Goal: Check status: Check status

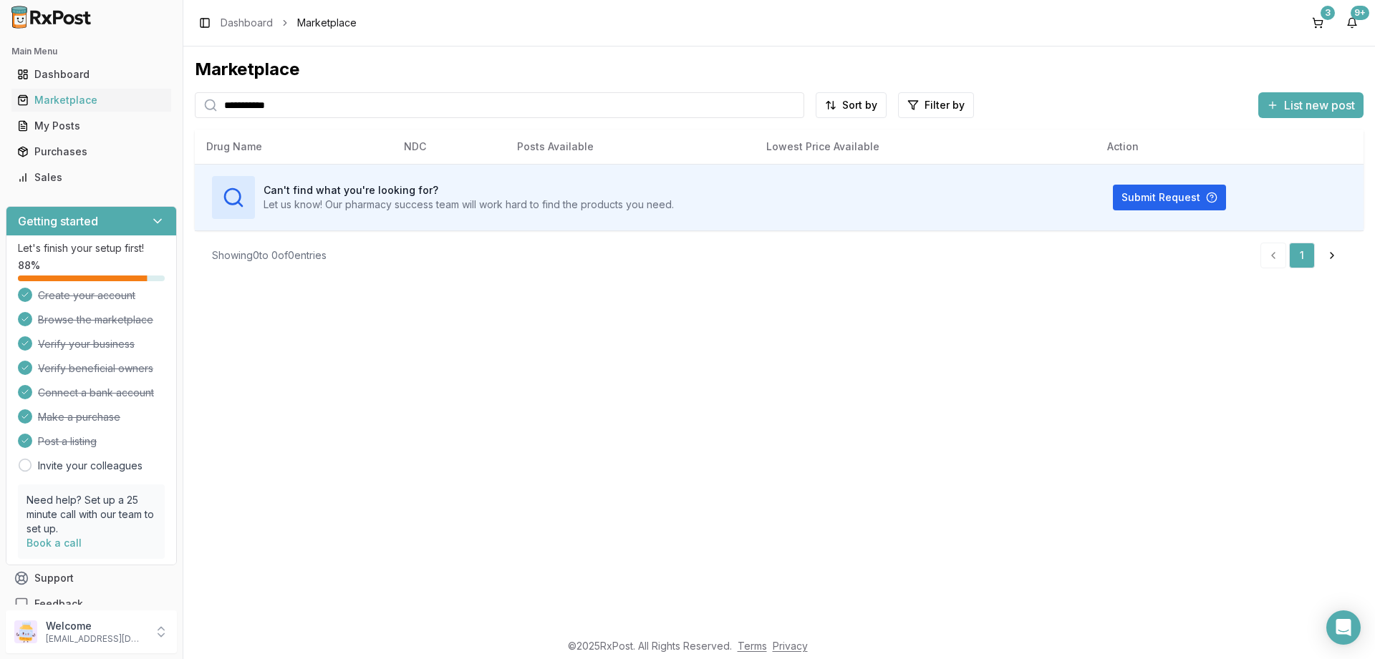
drag, startPoint x: 301, startPoint y: 110, endPoint x: 20, endPoint y: 110, distance: 280.6
click at [195, 110] on input "**********" at bounding box center [499, 105] width 609 height 26
drag, startPoint x: 144, startPoint y: 100, endPoint x: 50, endPoint y: 93, distance: 94.0
click at [195, 93] on input "**********" at bounding box center [499, 105] width 609 height 26
type input "*****"
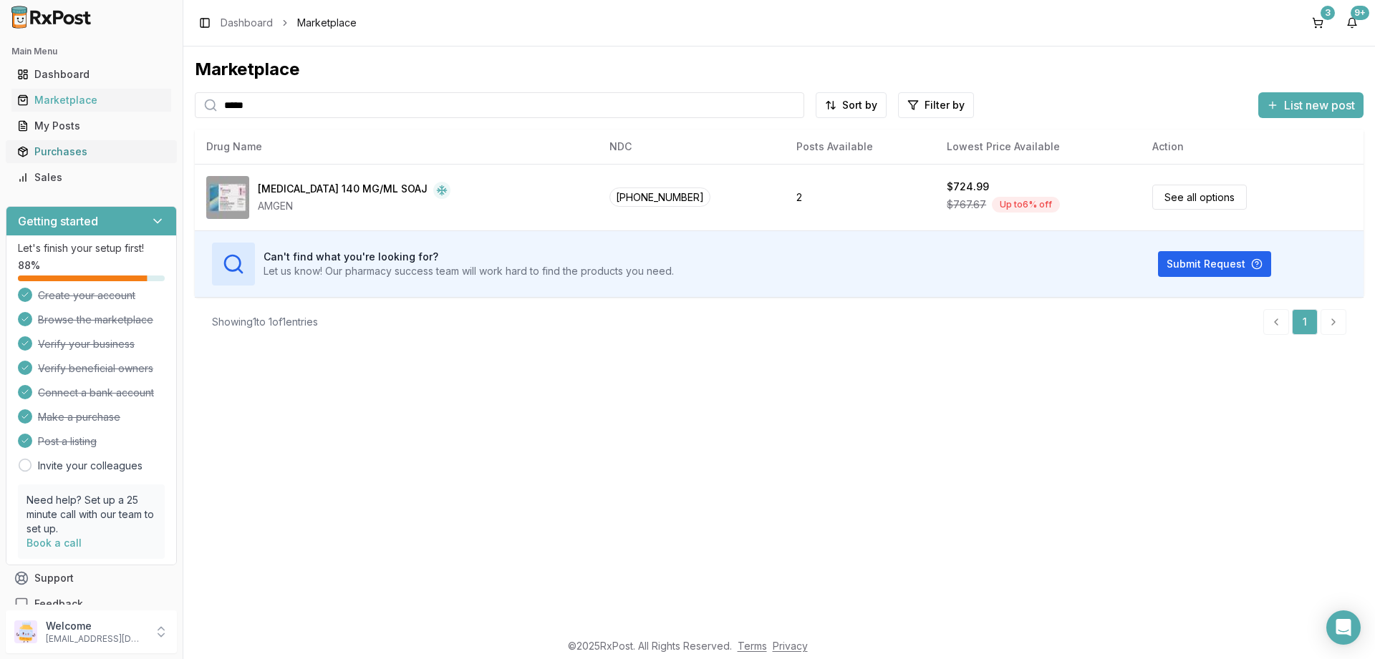
click at [49, 155] on div "Purchases" at bounding box center [91, 152] width 148 height 14
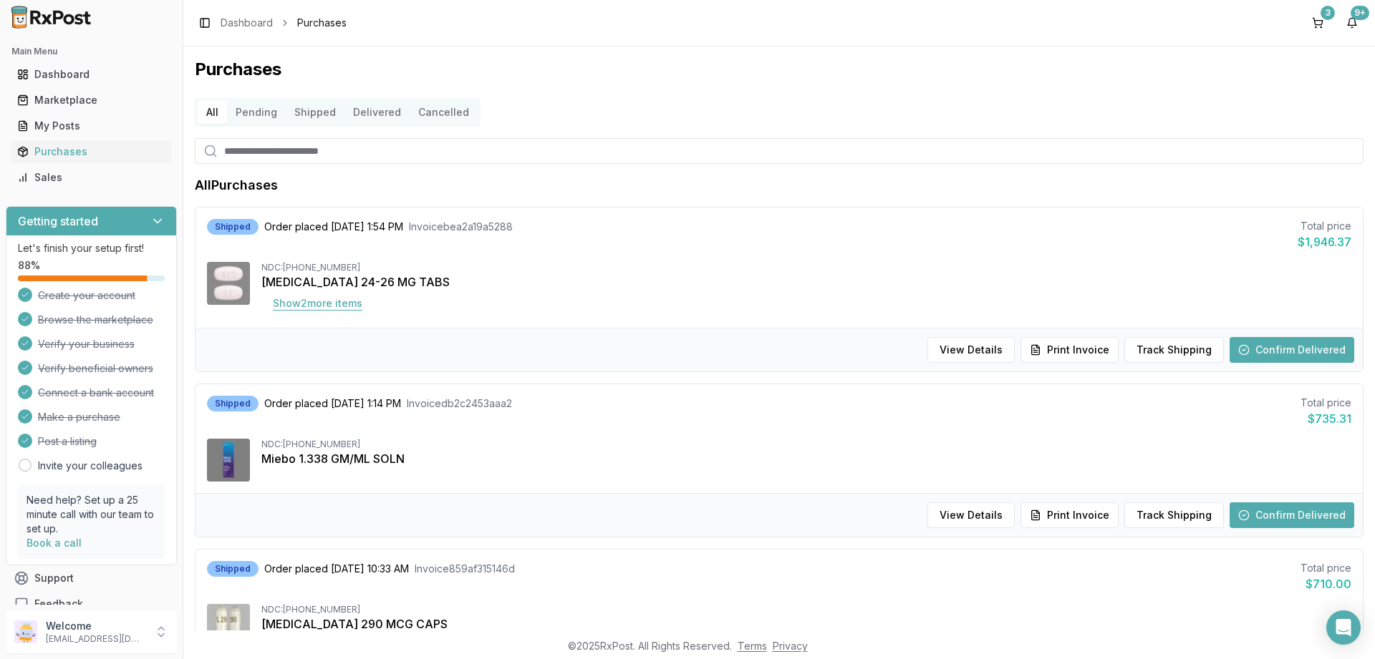
click at [307, 300] on button "Show 2 more item s" at bounding box center [317, 304] width 112 height 26
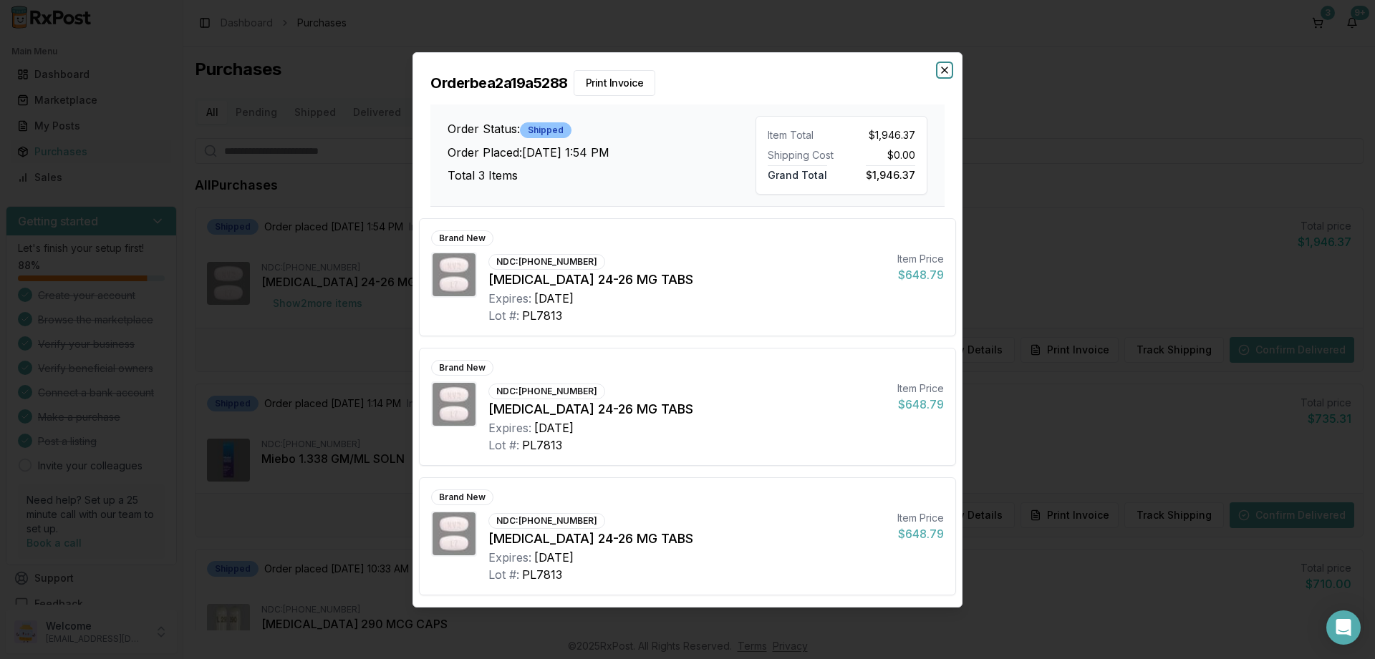
click at [941, 67] on icon "button" at bounding box center [944, 69] width 11 height 11
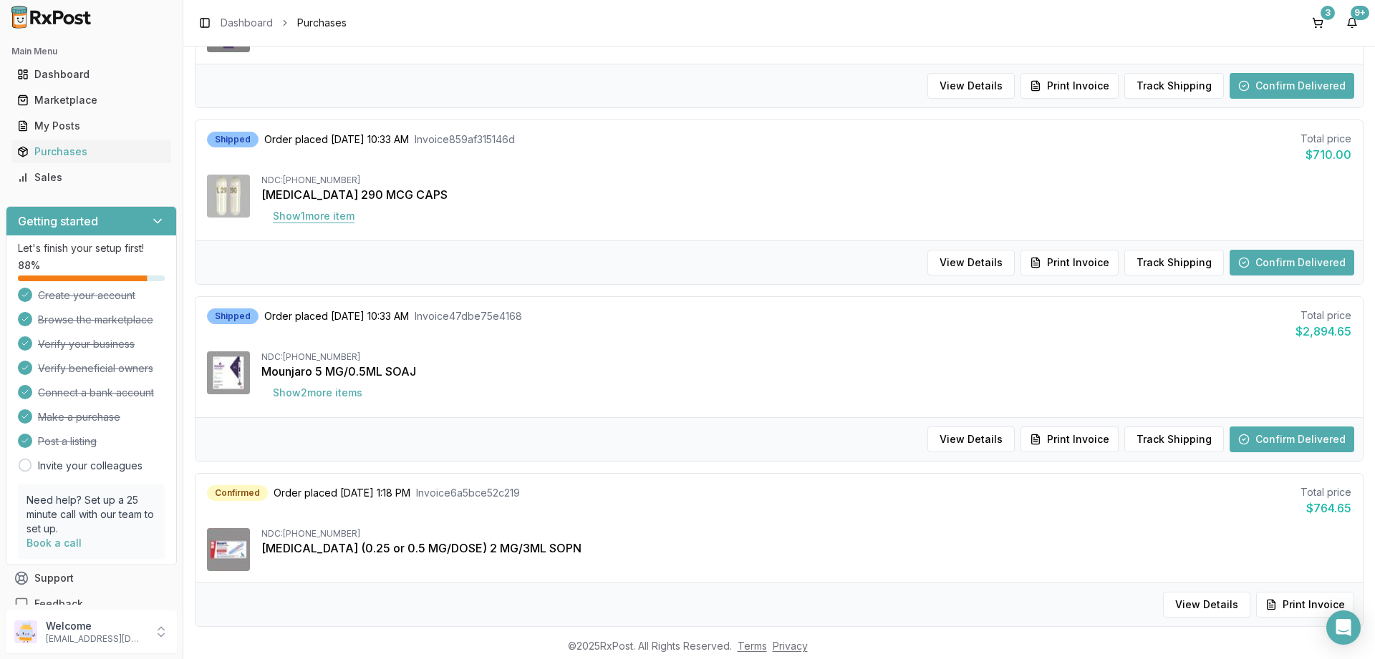
click at [296, 218] on button "Show 1 more item" at bounding box center [313, 216] width 105 height 26
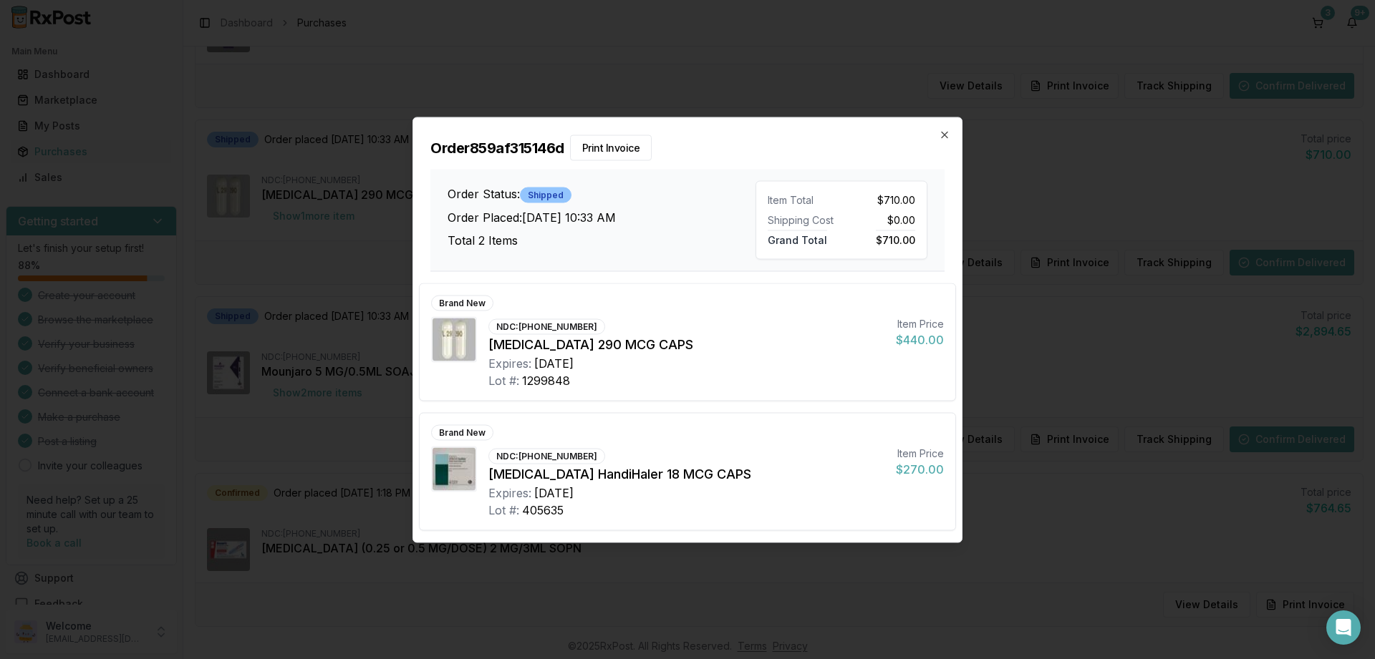
scroll to position [430, 0]
click at [946, 134] on icon "button" at bounding box center [944, 135] width 6 height 6
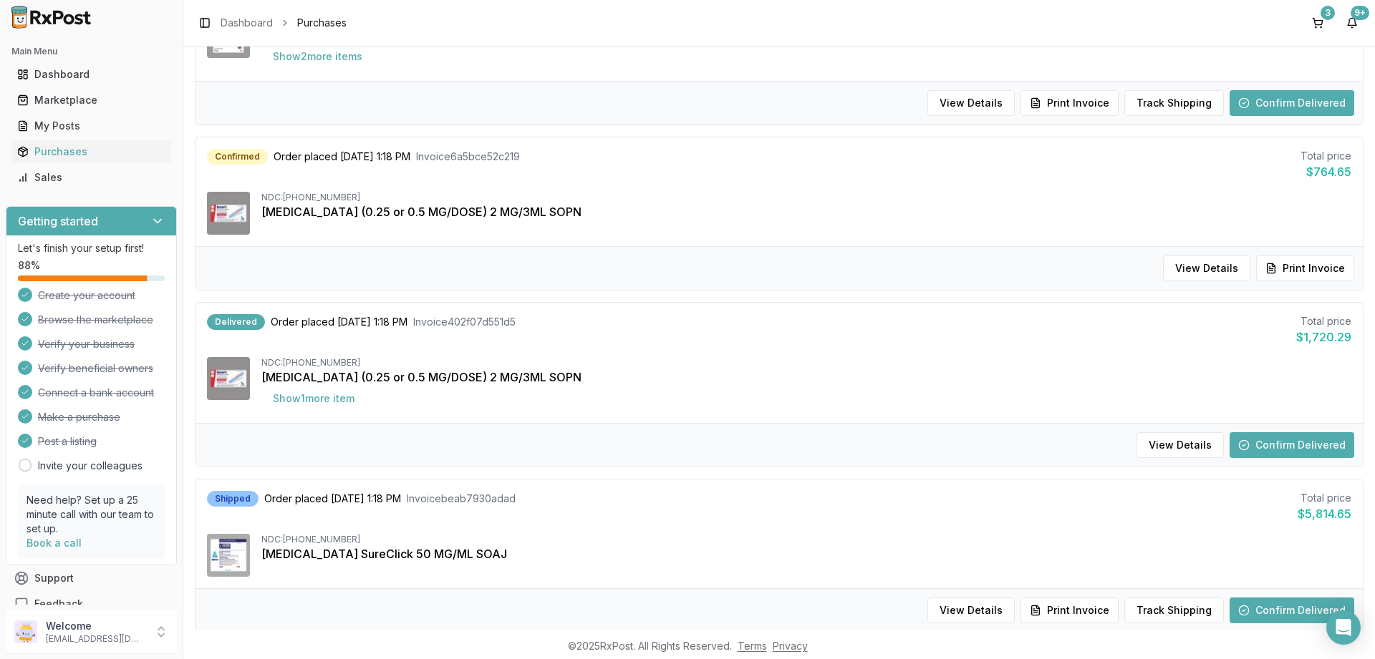
scroll to position [773, 0]
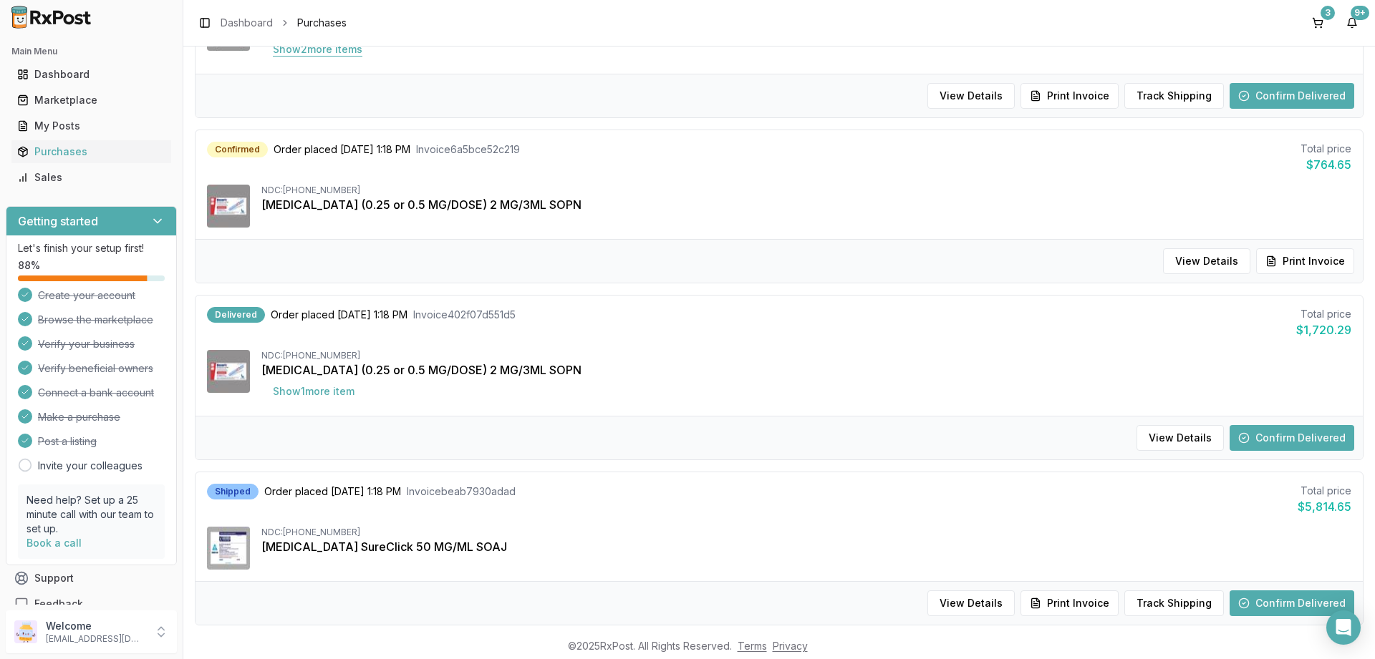
click at [273, 47] on button "Show 2 more item s" at bounding box center [317, 50] width 112 height 26
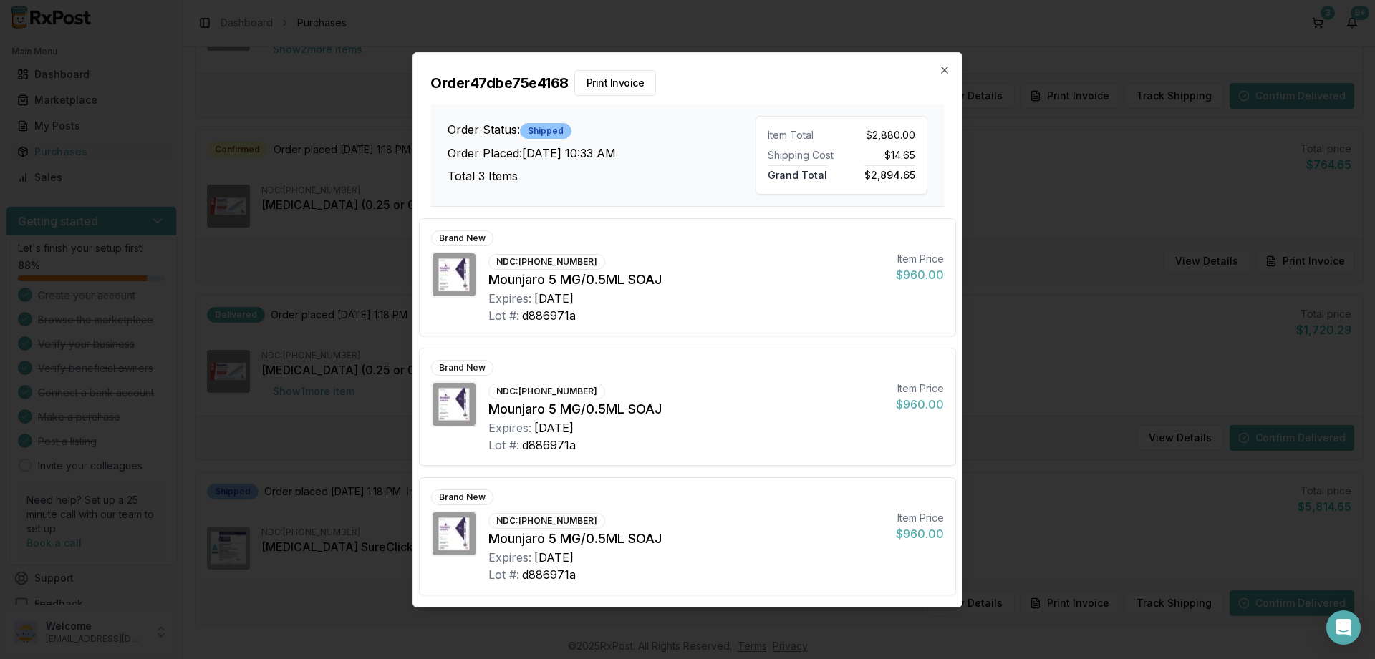
click at [938, 66] on div "Order 47dbe75e4168 Print Invoice Order Status: Shipped Order Placed: [DATE] 10:…" at bounding box center [687, 130] width 548 height 154
click at [944, 73] on icon "button" at bounding box center [944, 69] width 11 height 11
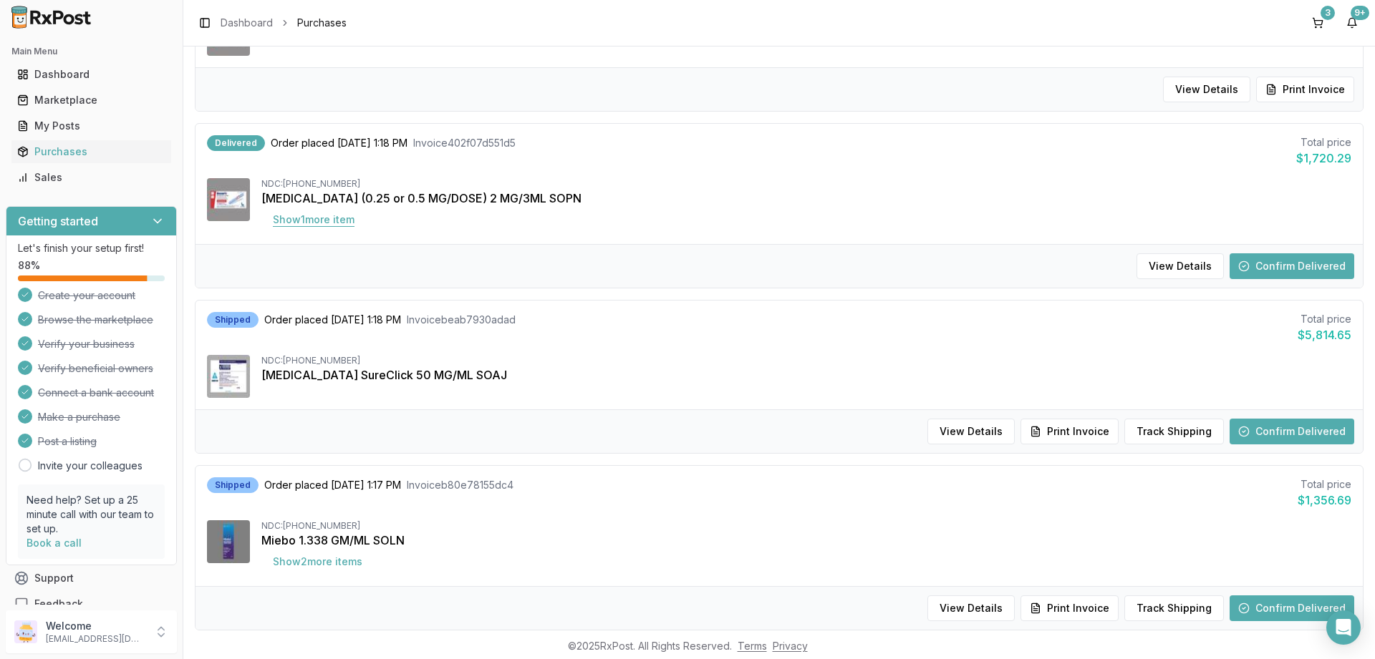
click at [296, 220] on button "Show 1 more item" at bounding box center [313, 220] width 105 height 26
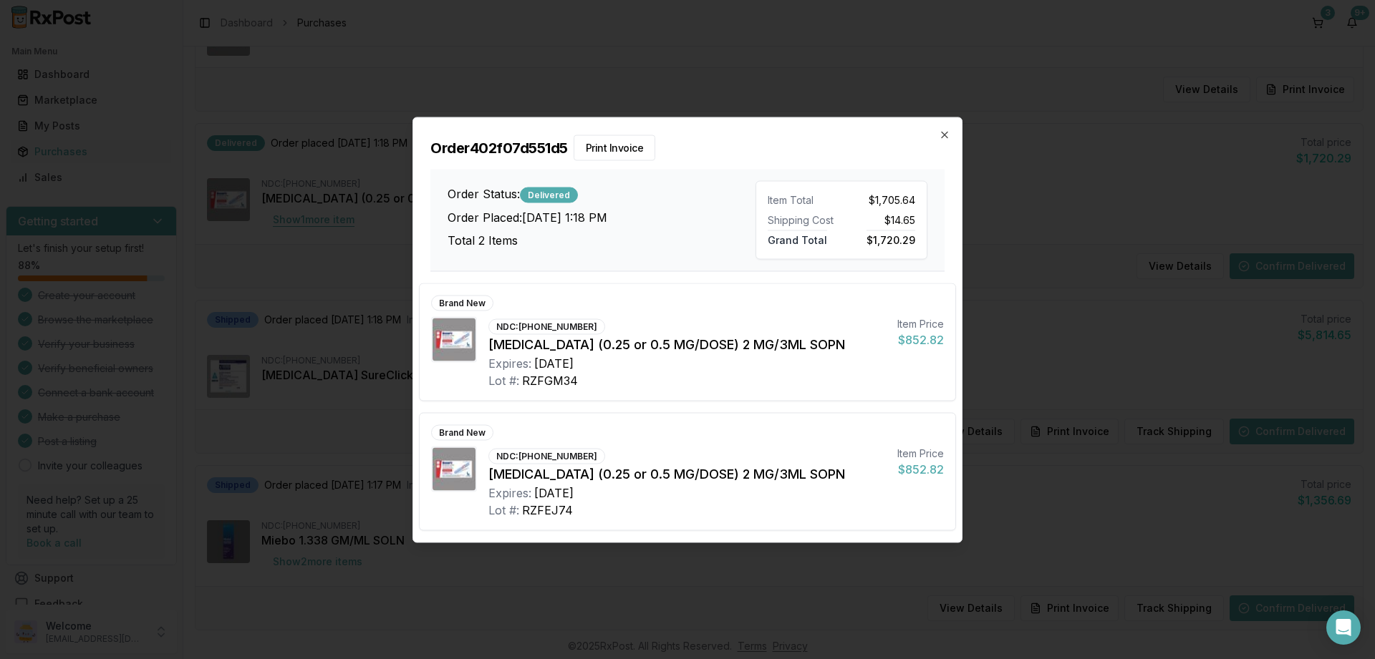
scroll to position [945, 0]
click at [949, 130] on icon "button" at bounding box center [944, 134] width 11 height 11
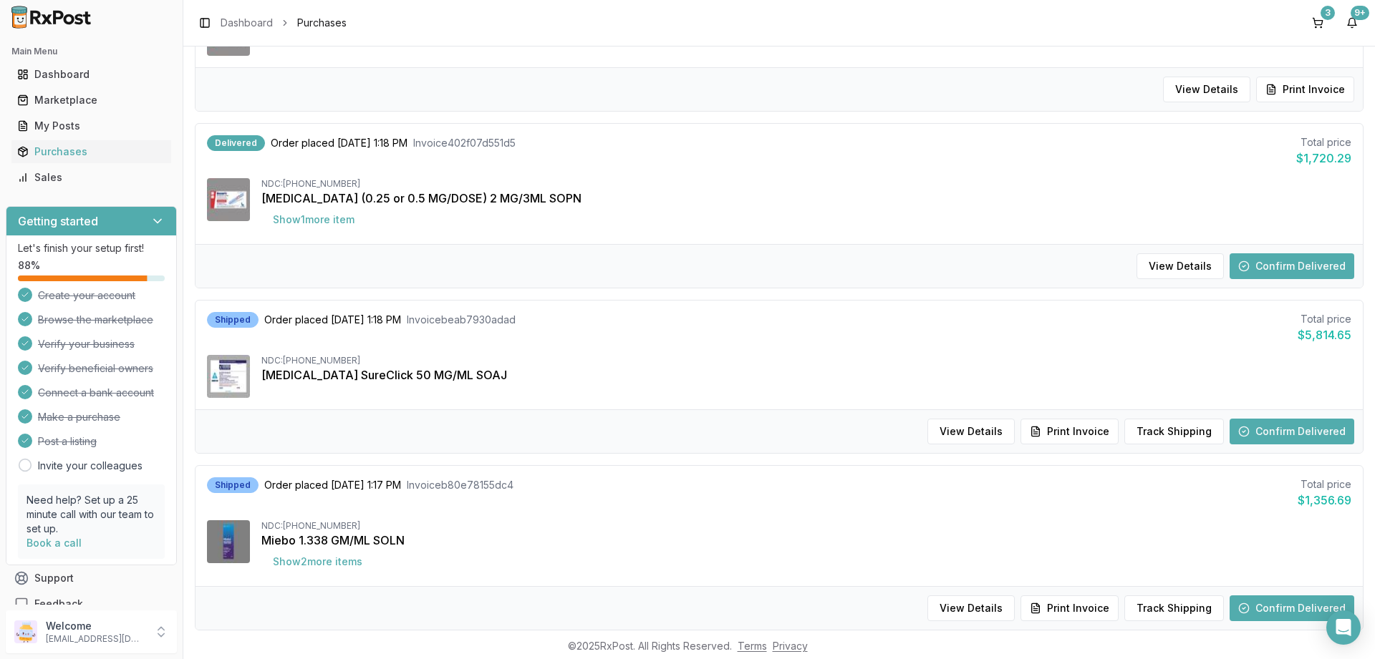
scroll to position [1203, 0]
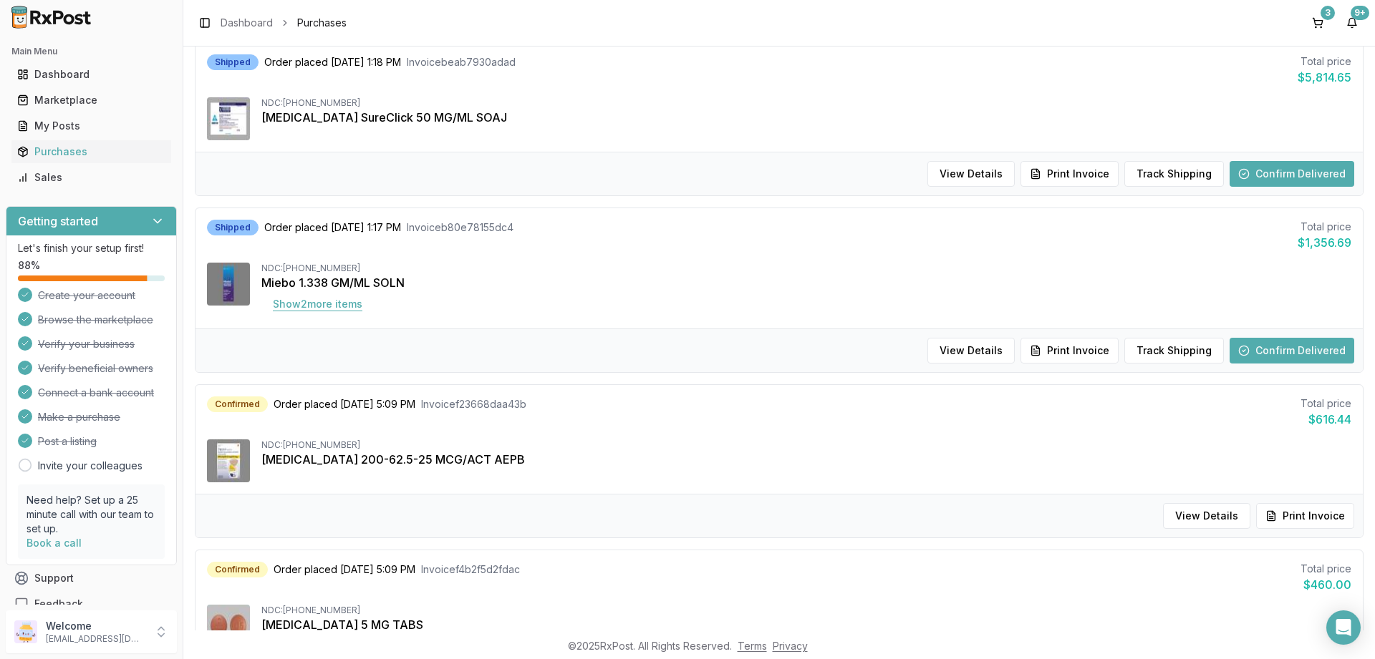
click at [349, 304] on button "Show 2 more item s" at bounding box center [317, 304] width 112 height 26
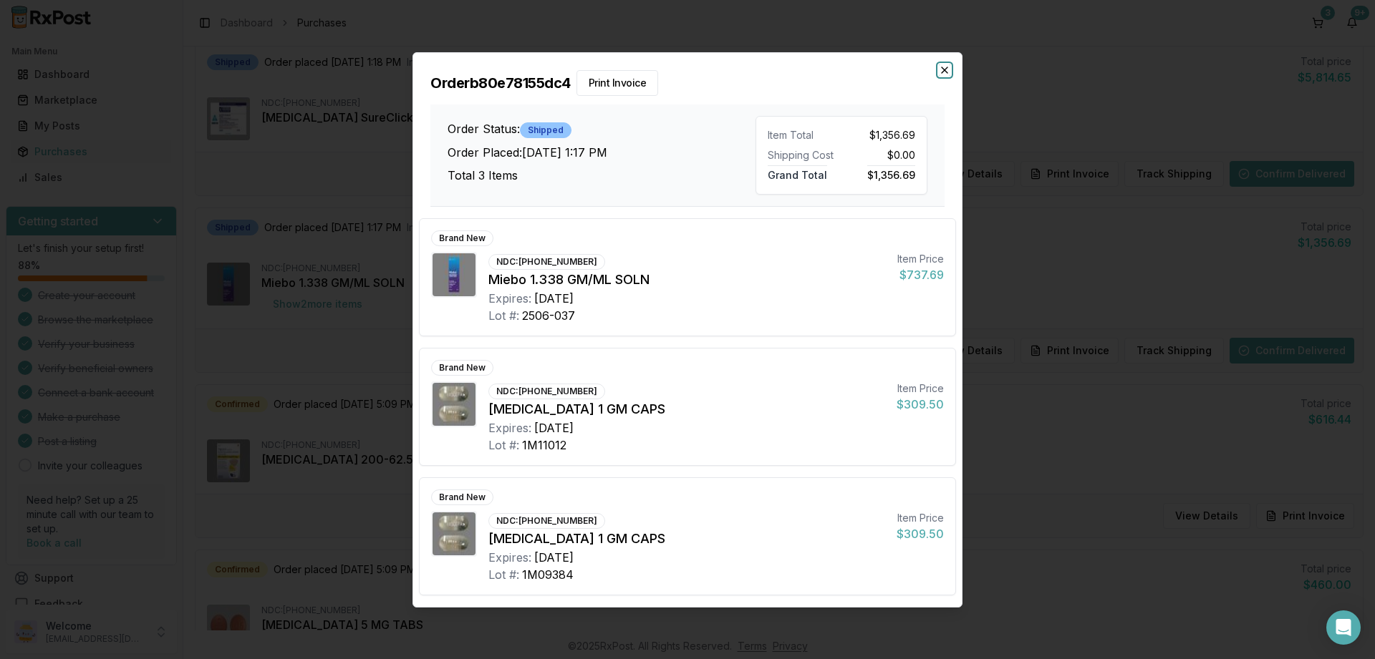
click at [944, 69] on icon "button" at bounding box center [944, 69] width 11 height 11
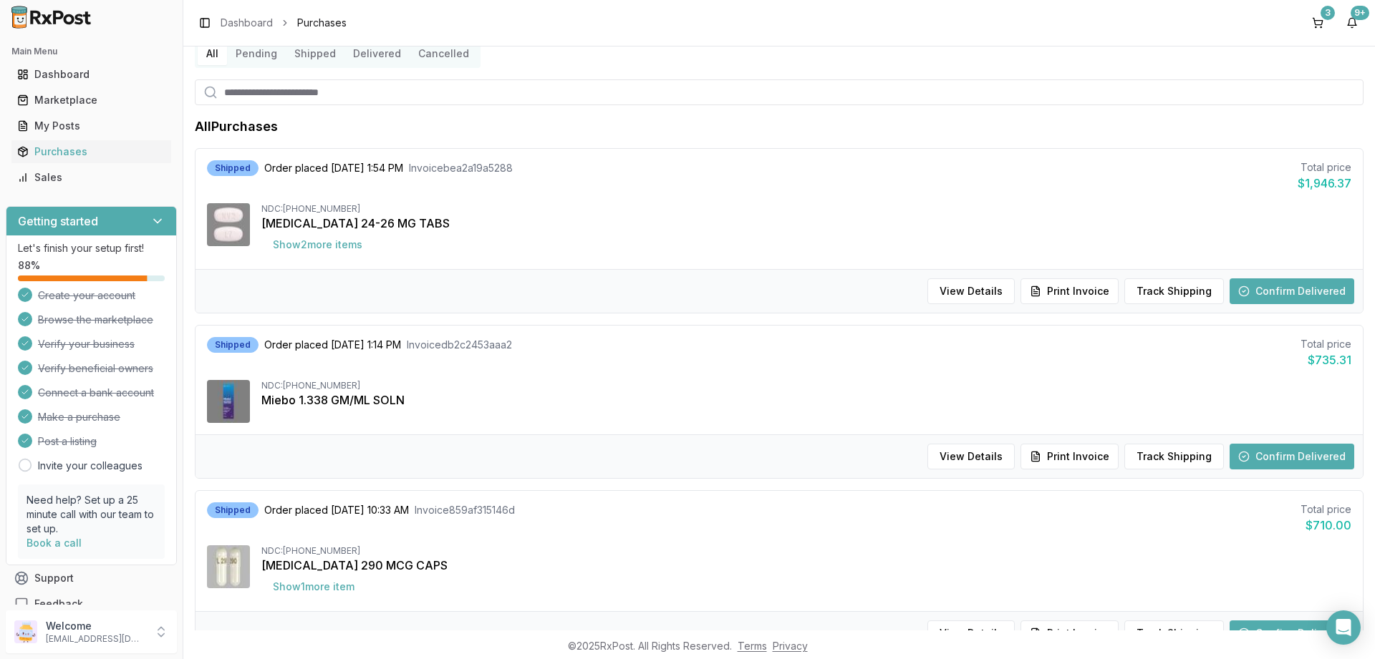
scroll to position [0, 0]
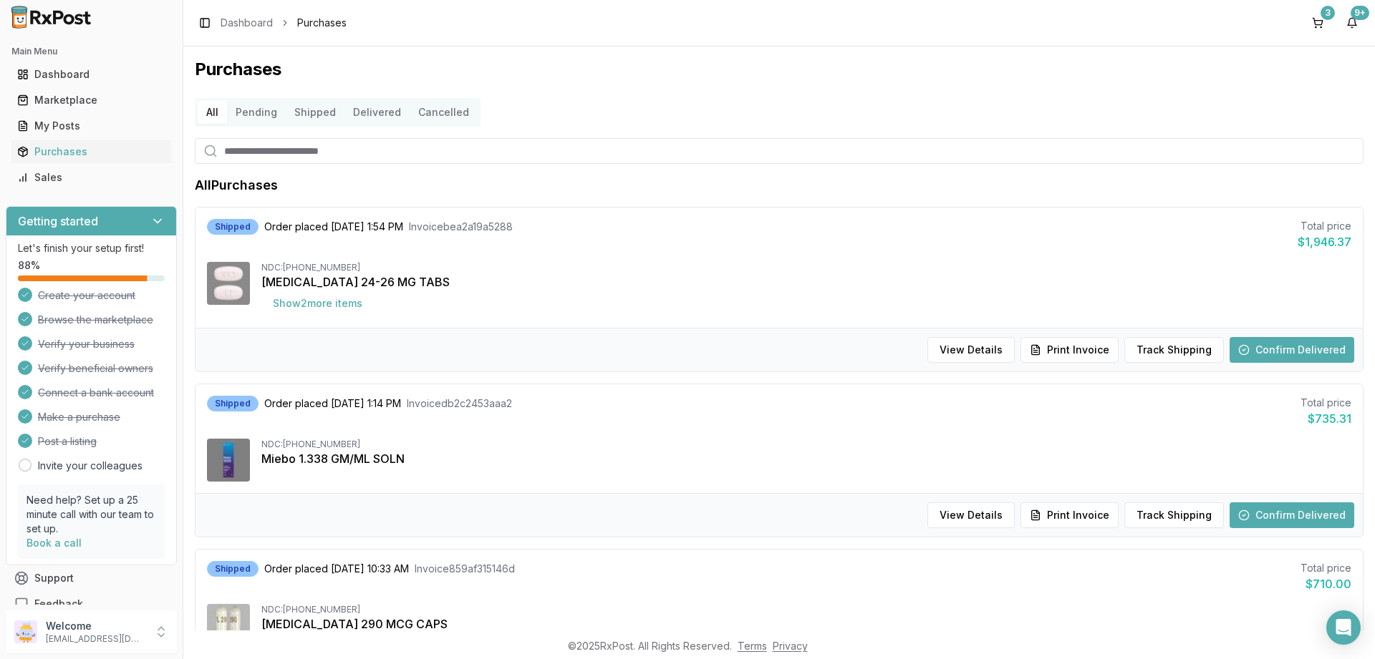
click at [256, 106] on button "Pending" at bounding box center [256, 112] width 59 height 23
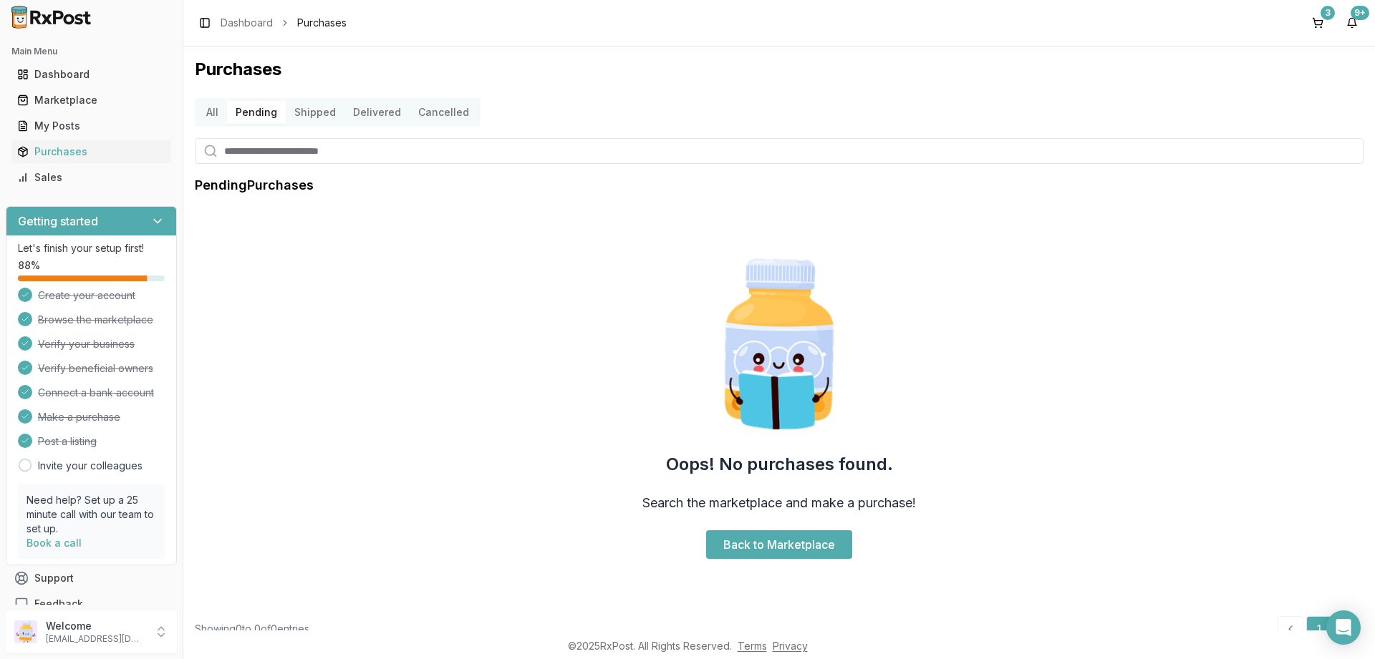
click at [307, 111] on button "Shipped" at bounding box center [315, 112] width 59 height 23
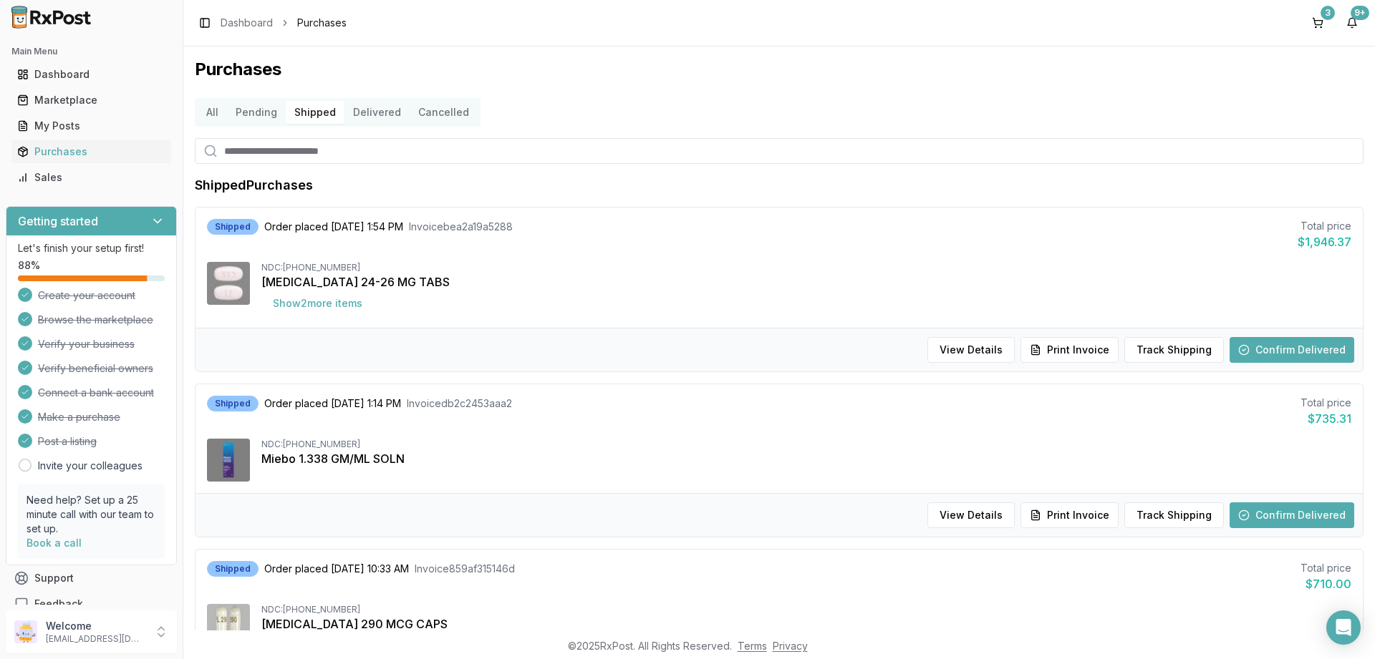
click at [440, 112] on button "Cancelled" at bounding box center [444, 112] width 68 height 23
